Goal: Information Seeking & Learning: Check status

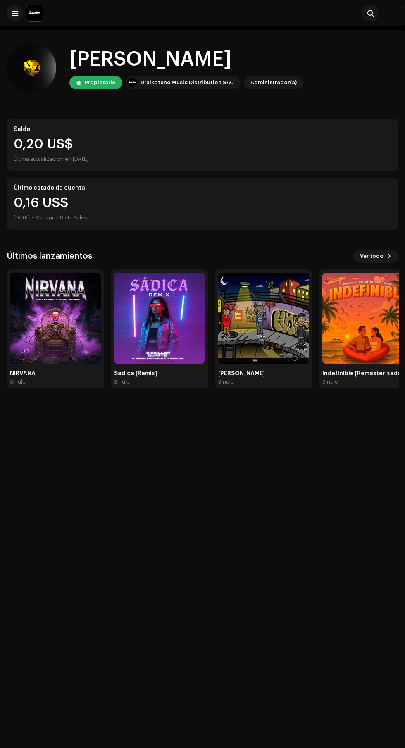
click at [93, 186] on div "Último estado de cuenta" at bounding box center [203, 188] width 378 height 7
click at [97, 188] on div "Último estado de cuenta" at bounding box center [203, 188] width 378 height 7
click at [67, 337] on img at bounding box center [55, 318] width 91 height 91
click at [14, 13] on span at bounding box center [15, 13] width 6 height 7
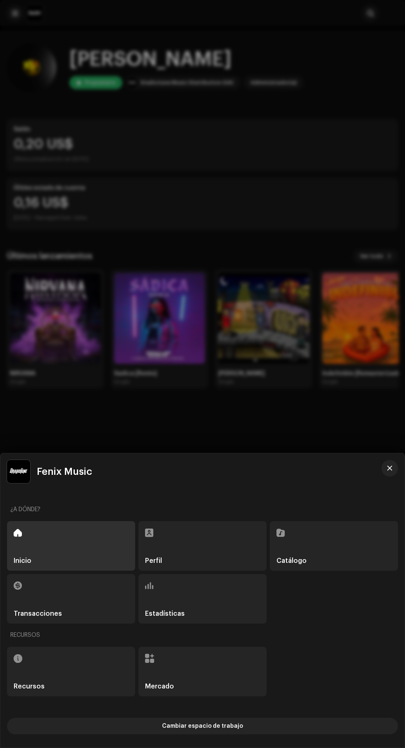
click at [15, 13] on div at bounding box center [202, 374] width 405 height 748
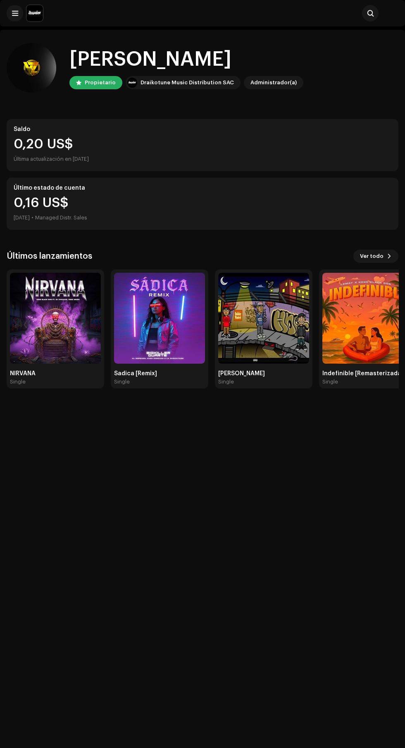
click at [15, 13] on span at bounding box center [15, 13] width 6 height 7
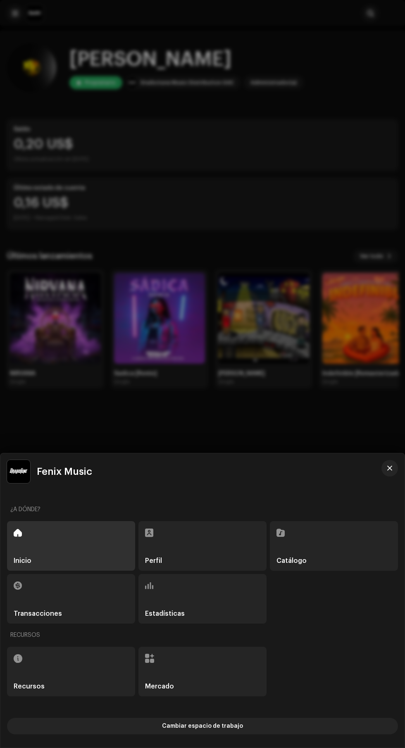
click at [195, 626] on div "Recursos" at bounding box center [202, 636] width 391 height 20
click at [180, 611] on h5 "Estadísticas" at bounding box center [165, 614] width 40 height 7
